Goal: Navigation & Orientation: Find specific page/section

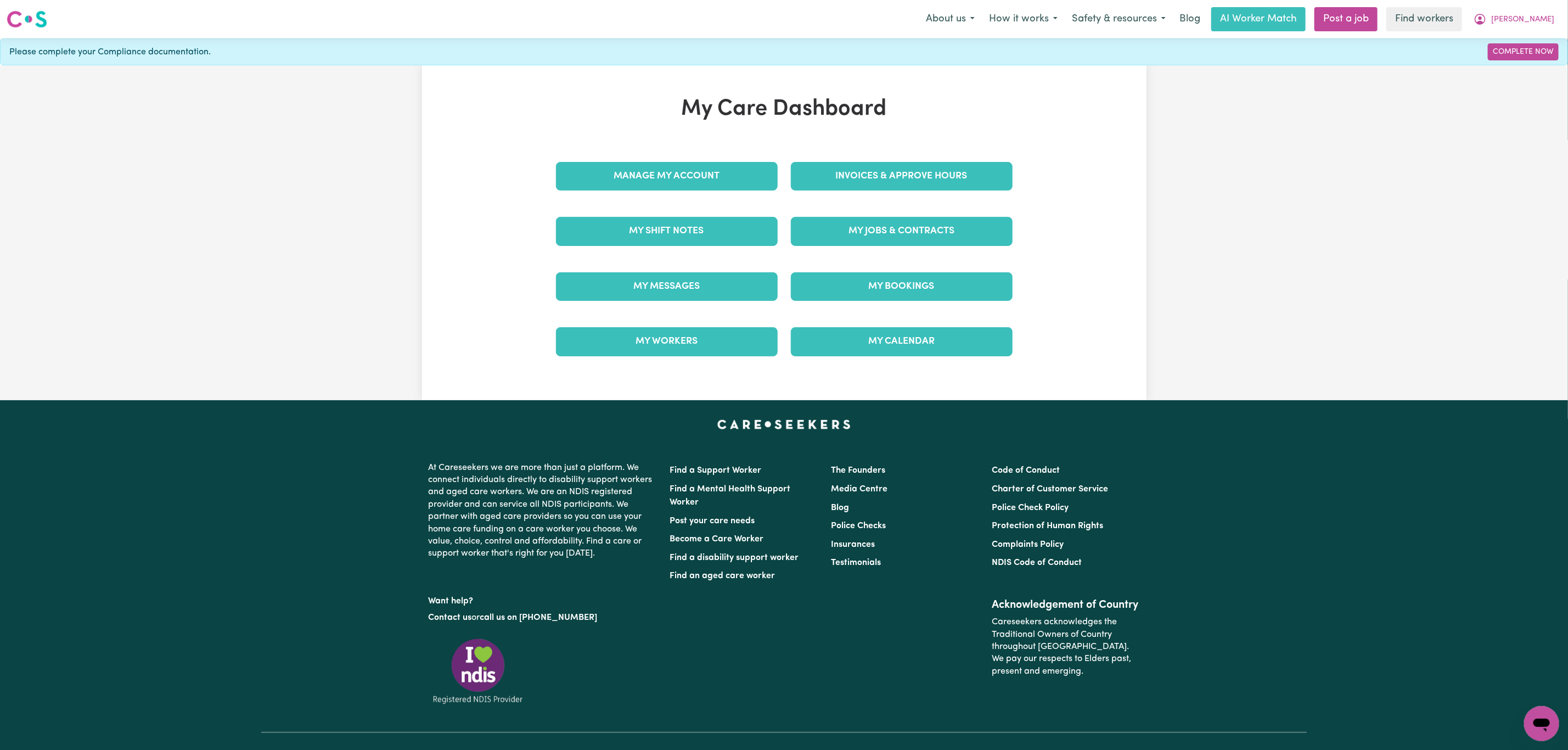
click at [677, 273] on div "My Messages" at bounding box center [666, 286] width 235 height 55
click at [677, 285] on link "My Messages" at bounding box center [666, 287] width 222 height 29
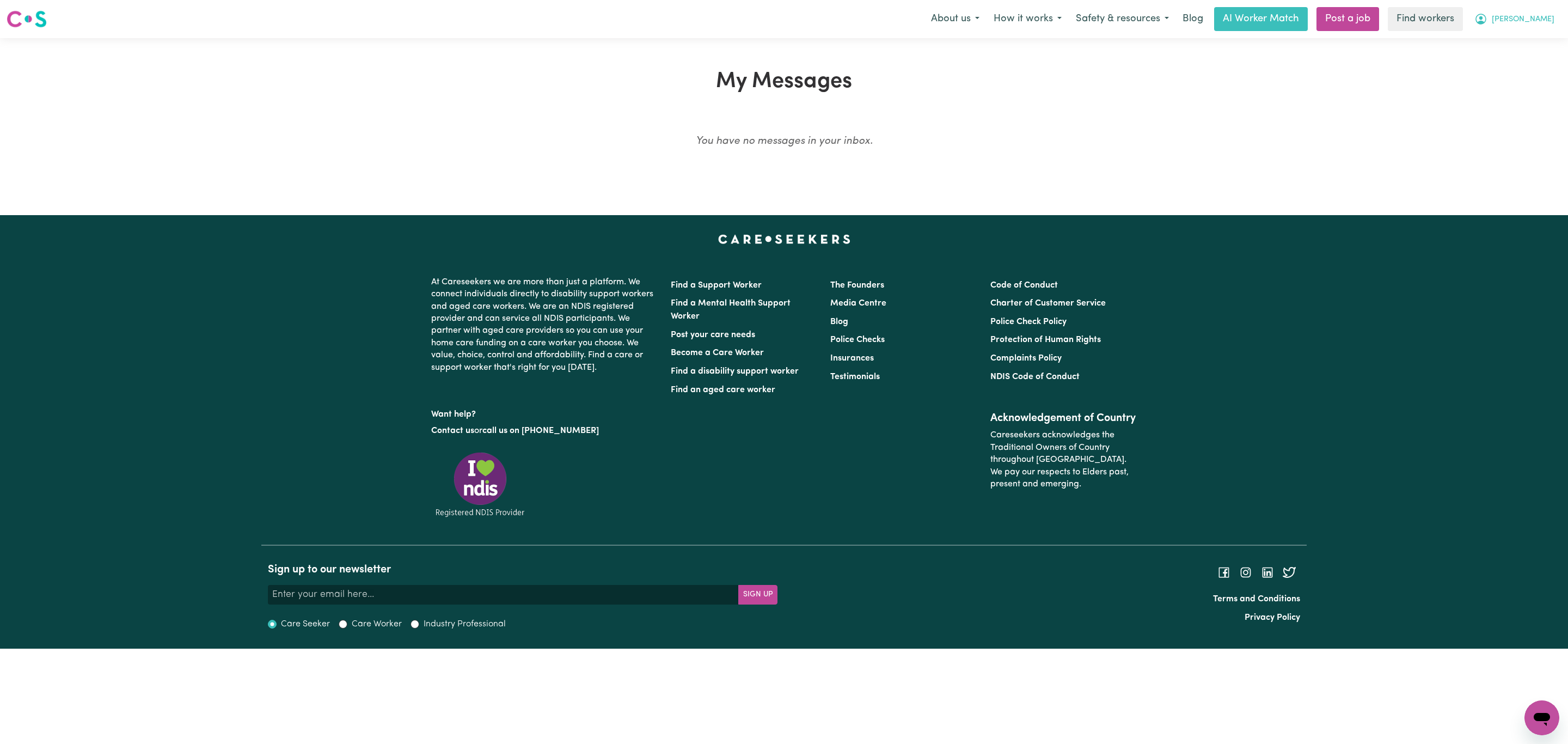
click at [1533, 12] on button "[PERSON_NAME]" at bounding box center [1514, 19] width 94 height 23
click at [1521, 43] on link "My Dashboard" at bounding box center [1517, 43] width 86 height 21
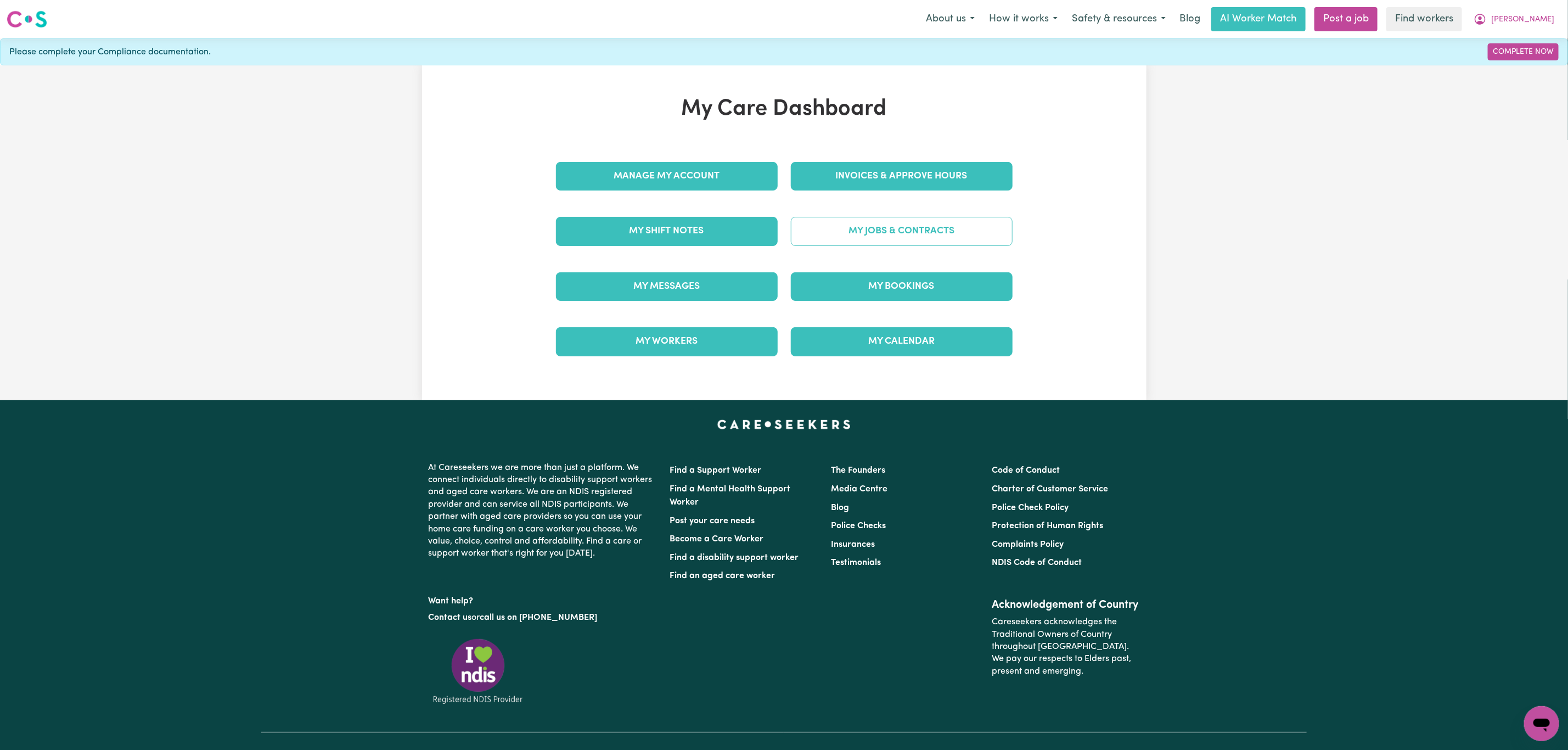
click at [862, 229] on link "My Jobs & Contracts" at bounding box center [902, 231] width 222 height 29
